Goal: Check status: Check status

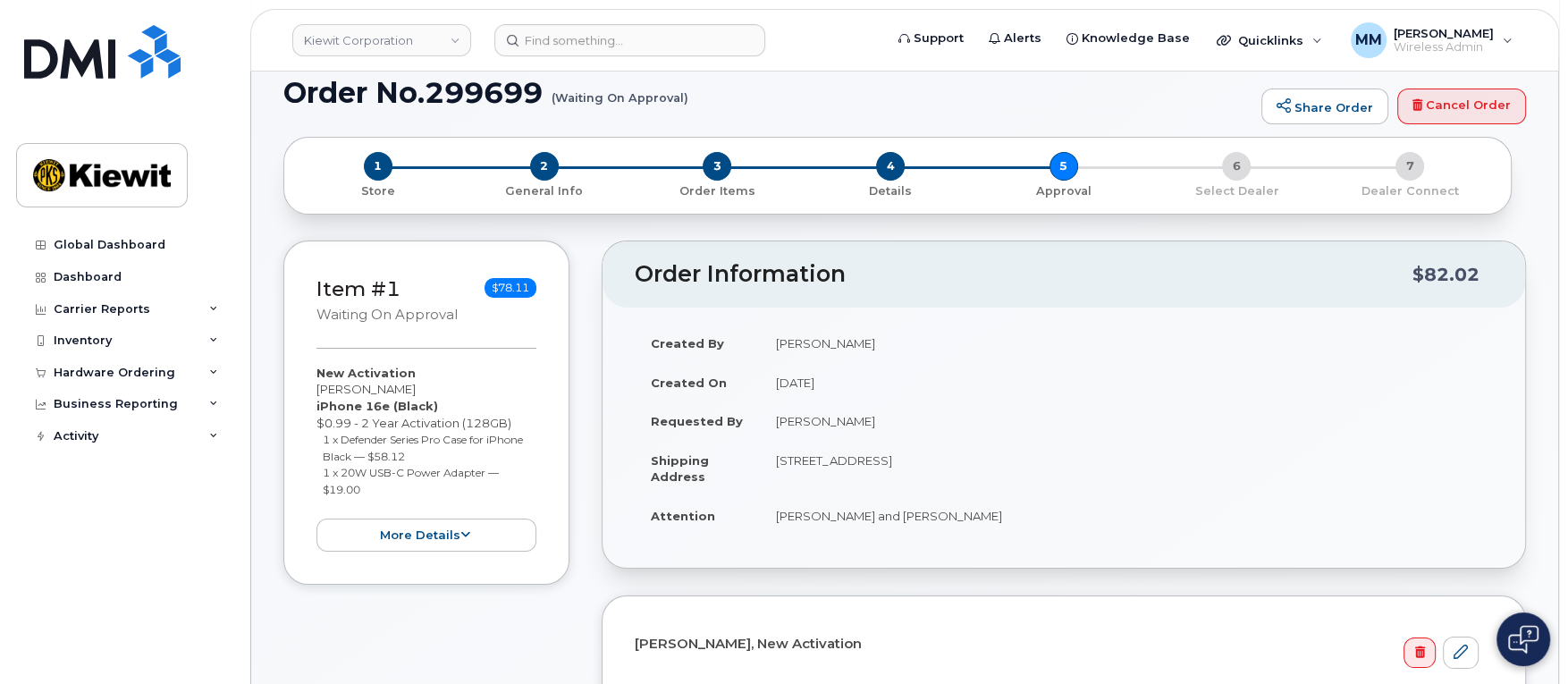
scroll to position [119, 0]
click at [108, 376] on div "Hardware Ordering" at bounding box center [114, 373] width 122 height 14
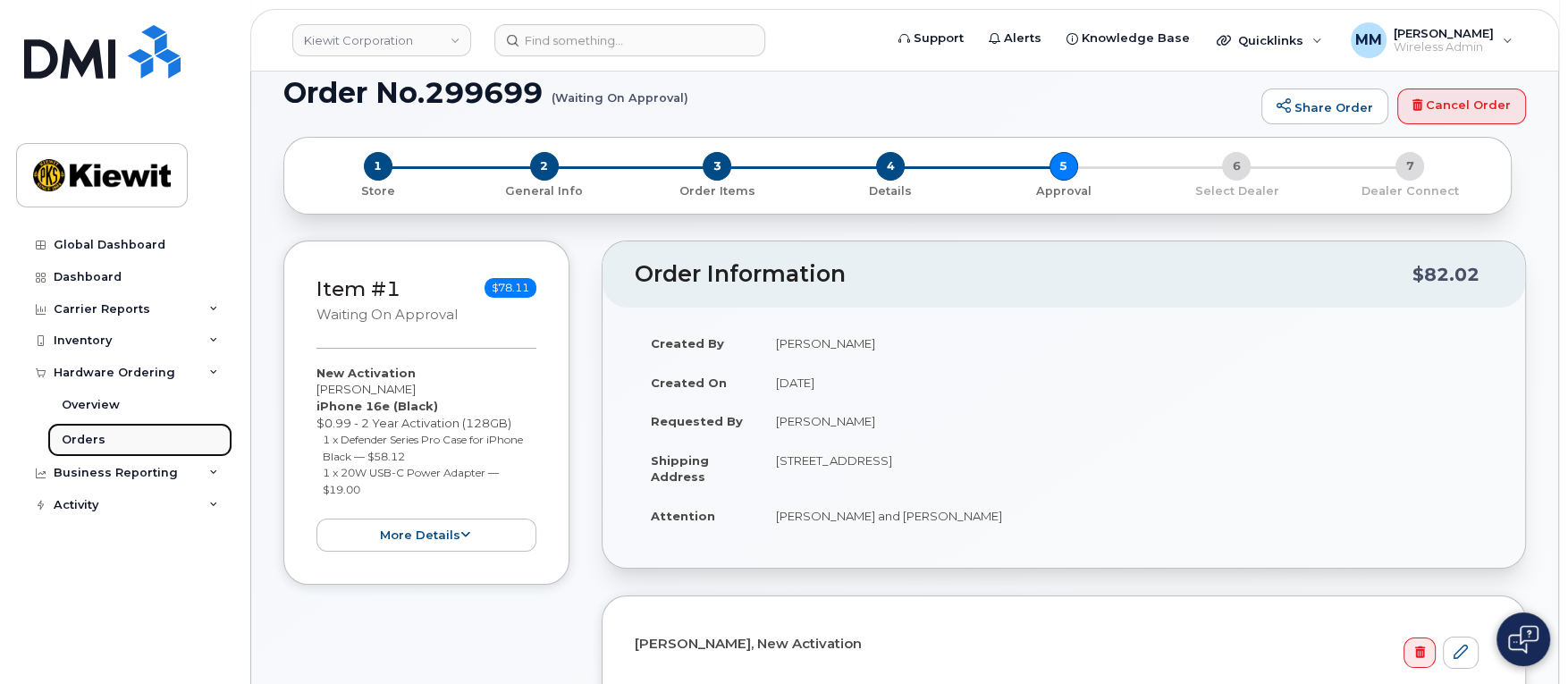
click at [101, 434] on link "Orders" at bounding box center [140, 440] width 185 height 34
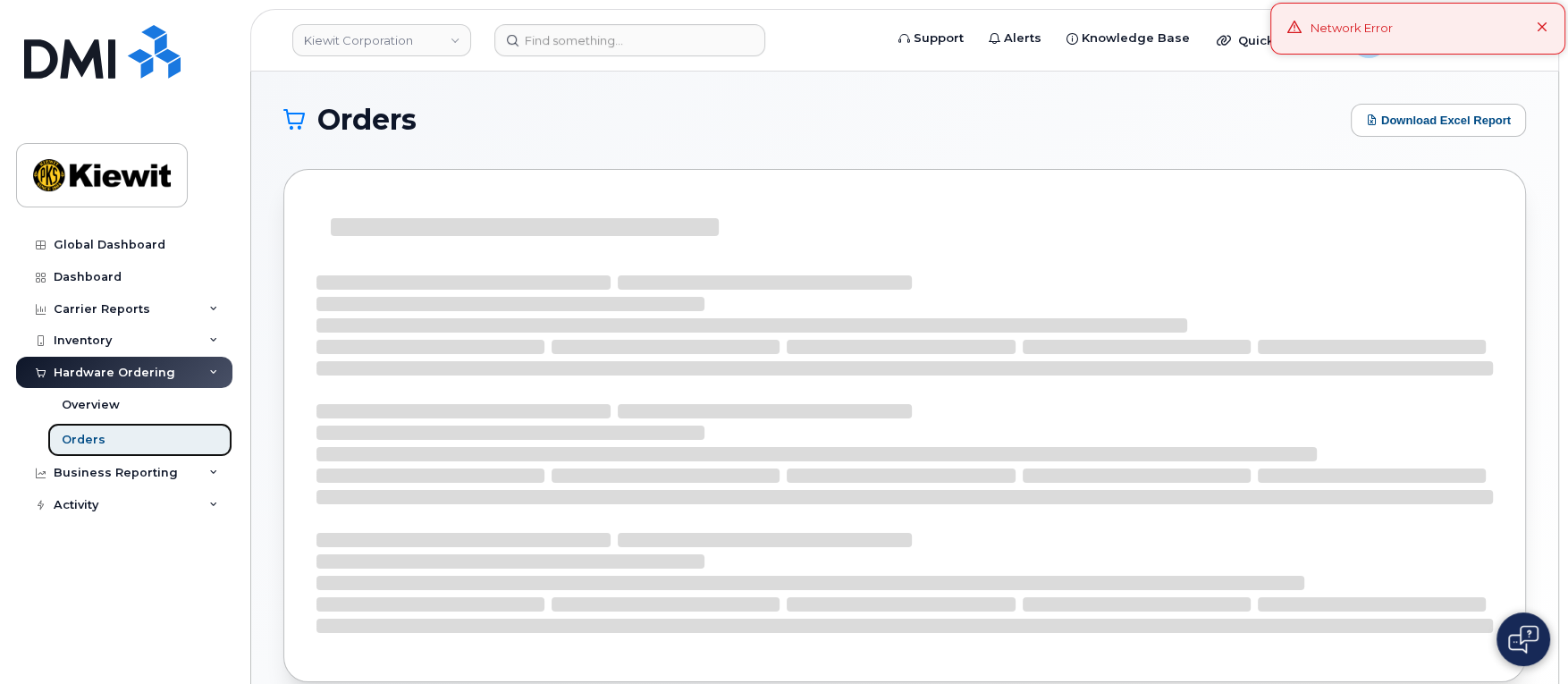
click at [144, 438] on link "Orders" at bounding box center [140, 440] width 185 height 34
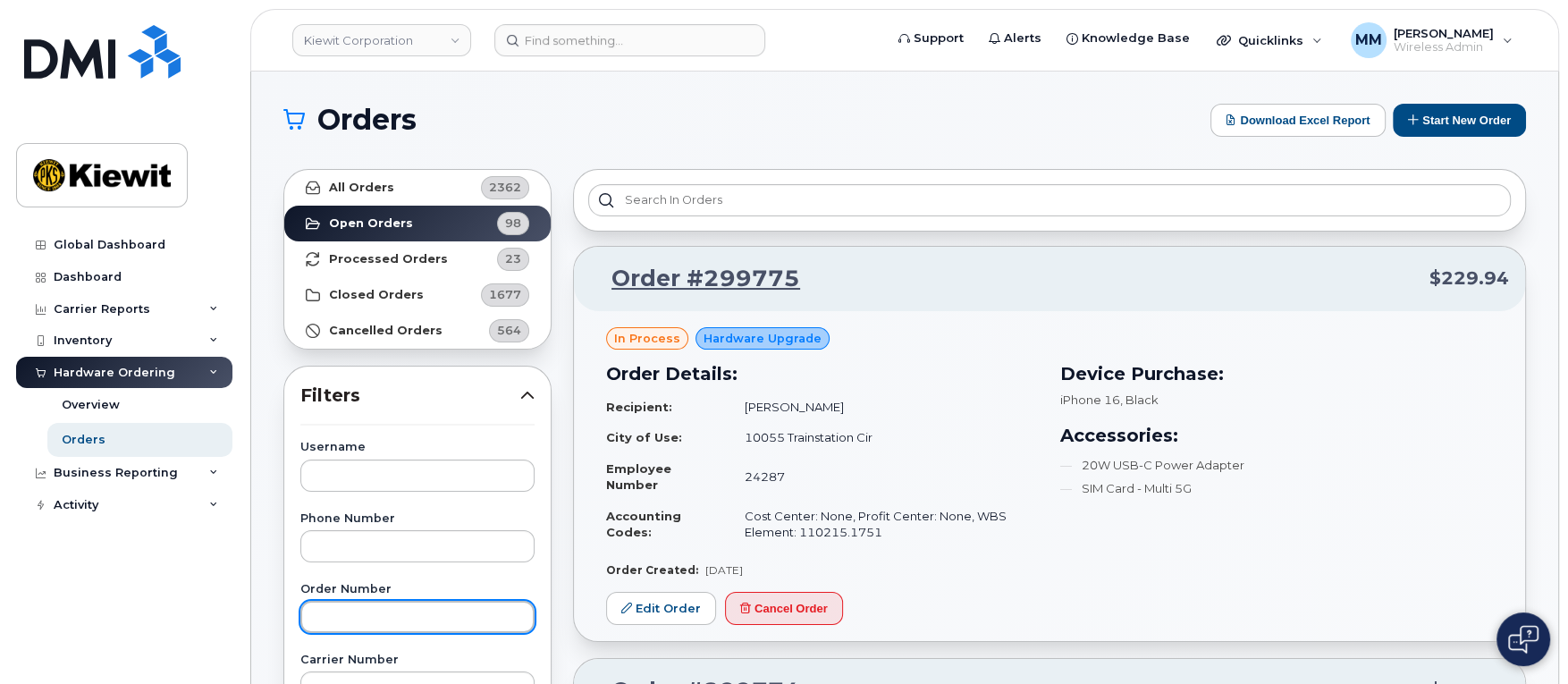
click at [337, 621] on input "text" at bounding box center [418, 617] width 235 height 32
paste input "299699"
type input "299699"
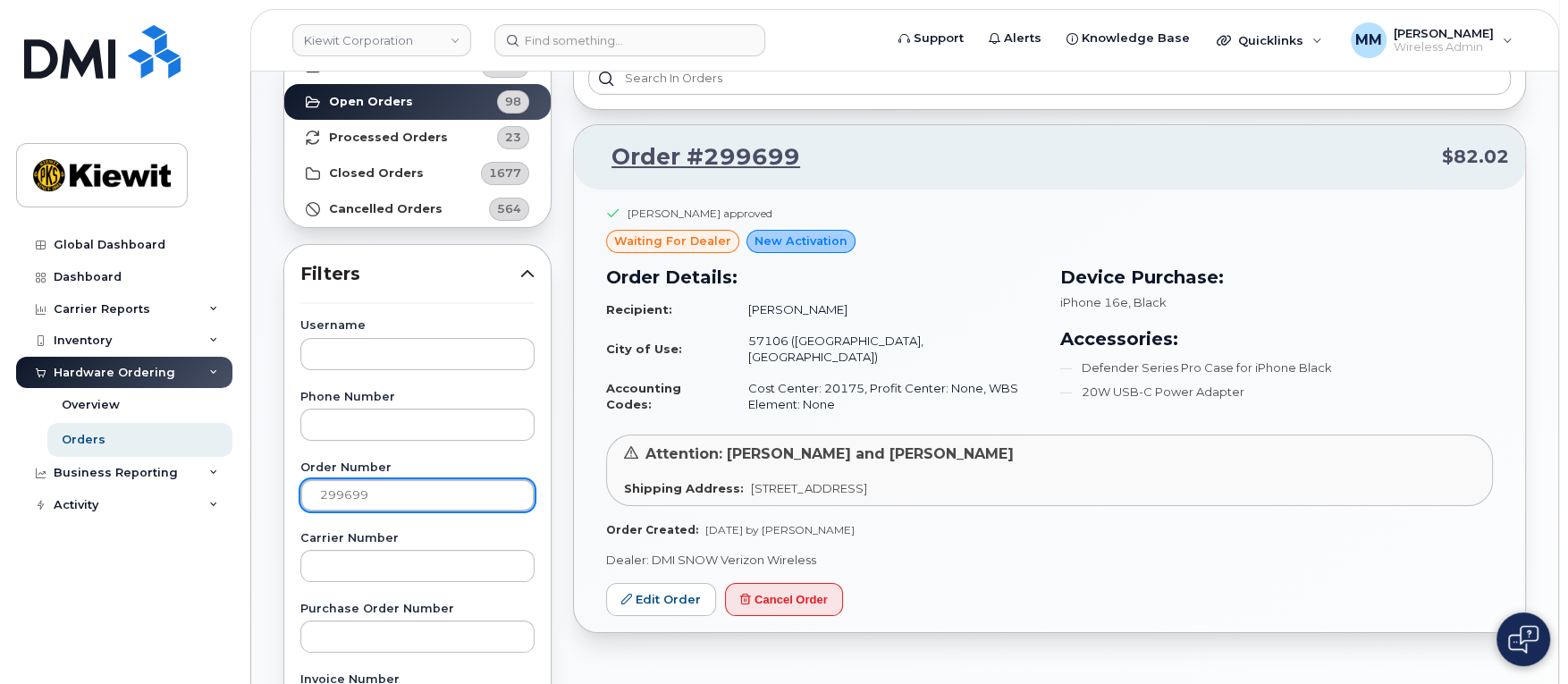
scroll to position [119, 0]
